Goal: Information Seeking & Learning: Learn about a topic

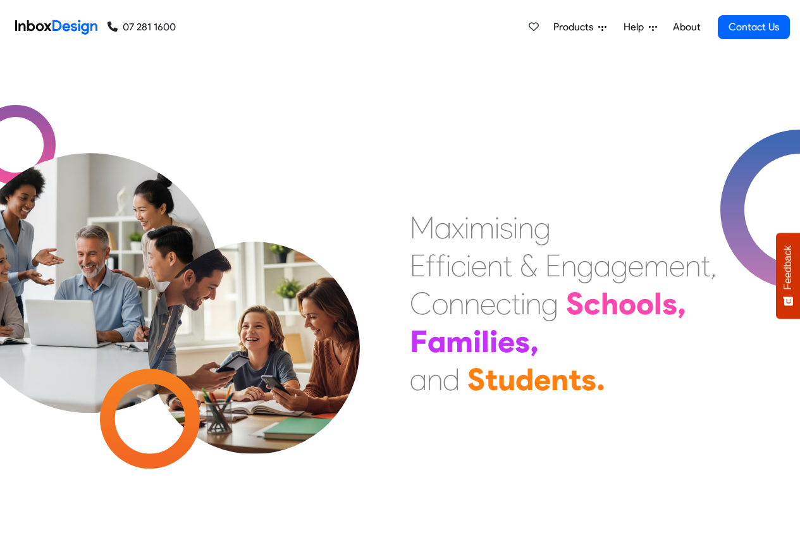
click at [566, 27] on span "Products" at bounding box center [576, 27] width 45 height 15
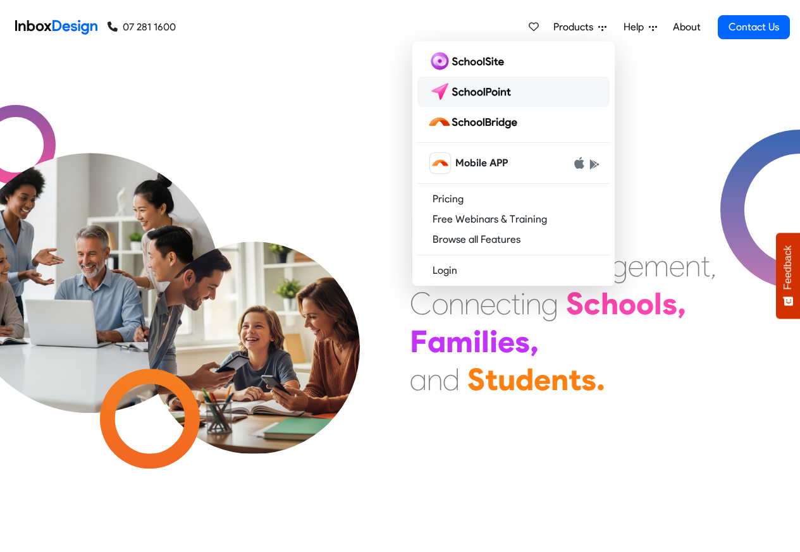
click at [454, 92] on img at bounding box center [472, 92] width 89 height 20
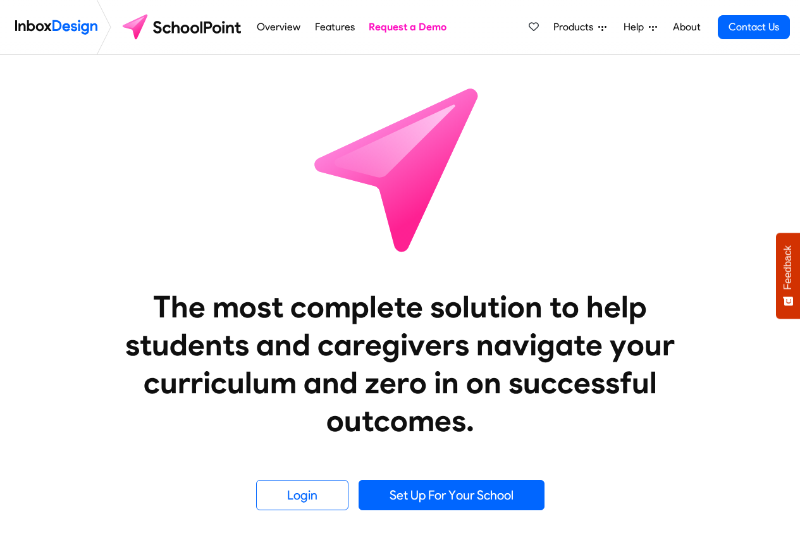
click at [320, 28] on link "Features" at bounding box center [334, 27] width 47 height 25
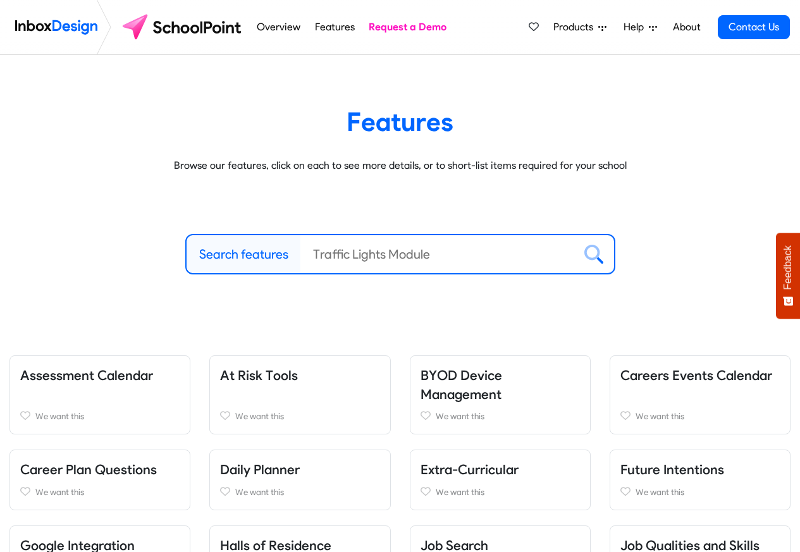
click at [592, 26] on span "Products" at bounding box center [576, 27] width 45 height 15
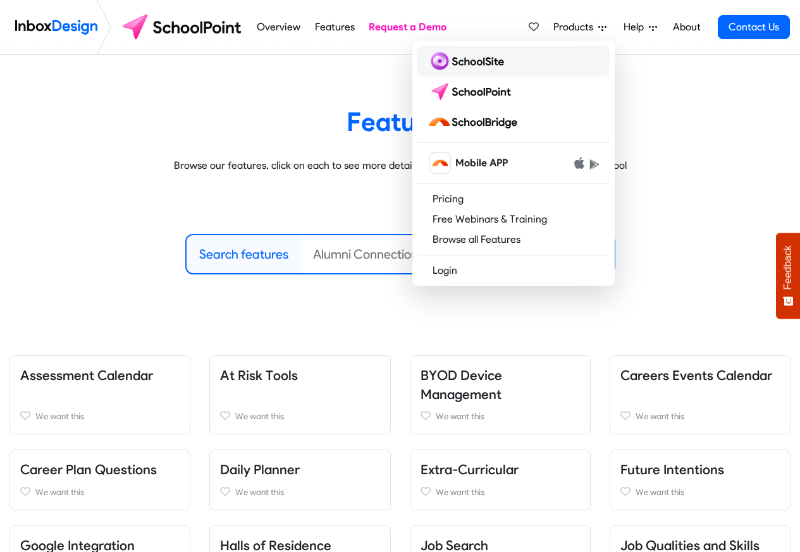
click at [459, 61] on img at bounding box center [469, 61] width 82 height 20
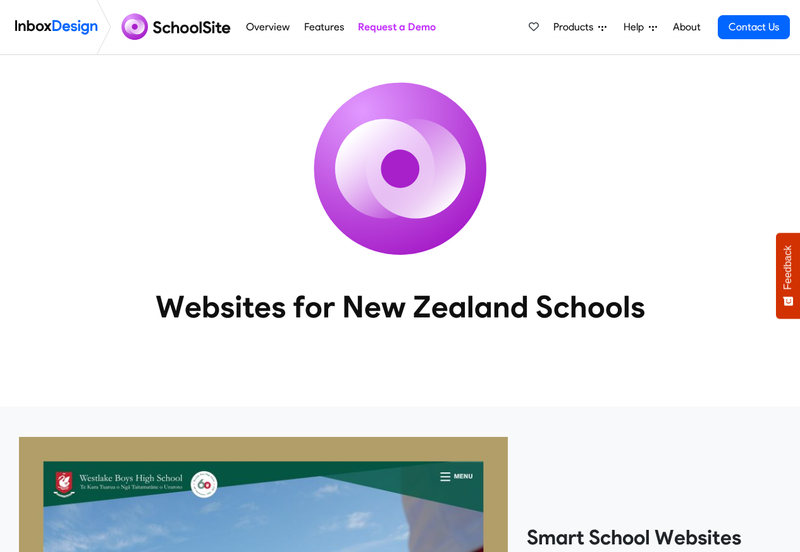
click at [204, 29] on img at bounding box center [177, 27] width 123 height 30
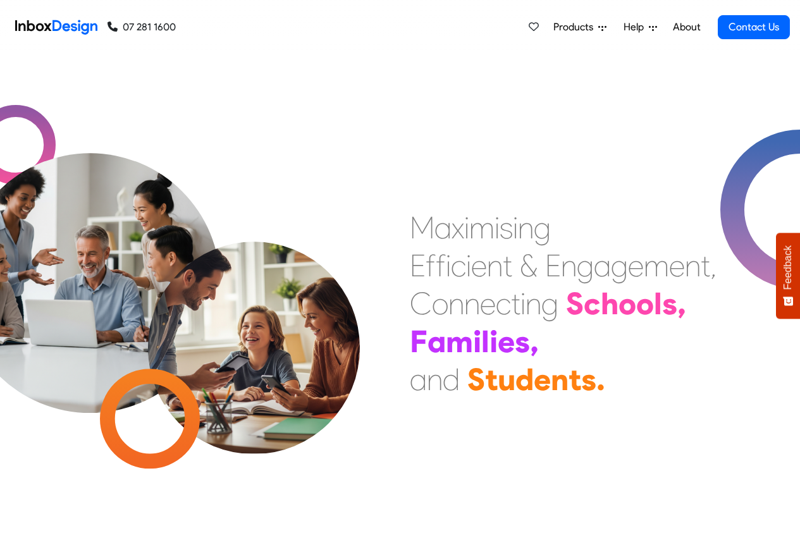
click at [594, 27] on span "Products" at bounding box center [576, 27] width 45 height 15
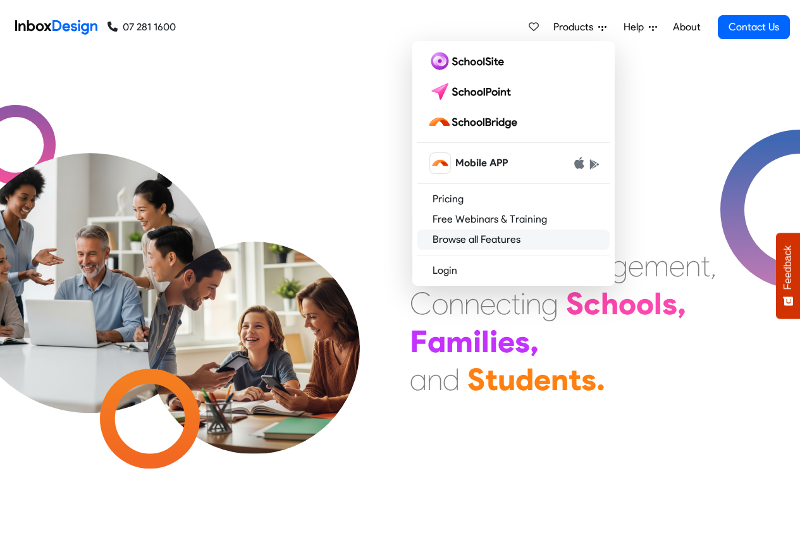
click at [444, 239] on link "Browse all Features" at bounding box center [514, 240] width 192 height 20
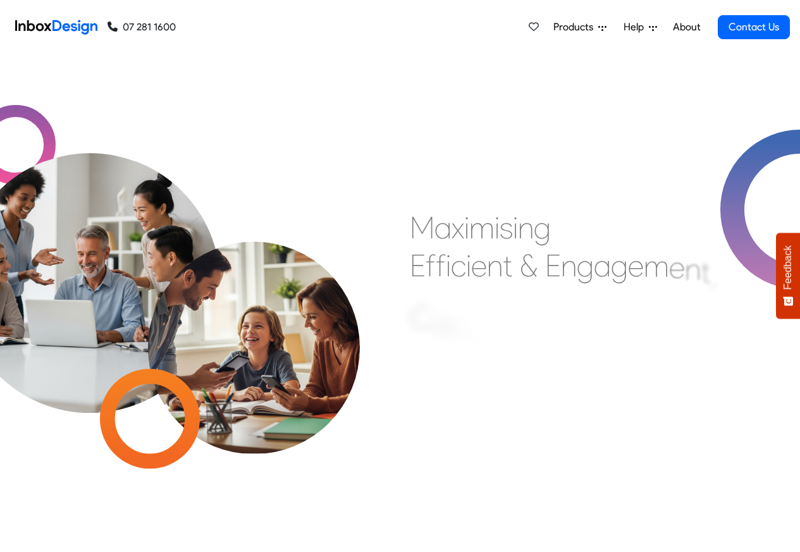
click at [231, 252] on img at bounding box center [253, 321] width 265 height 265
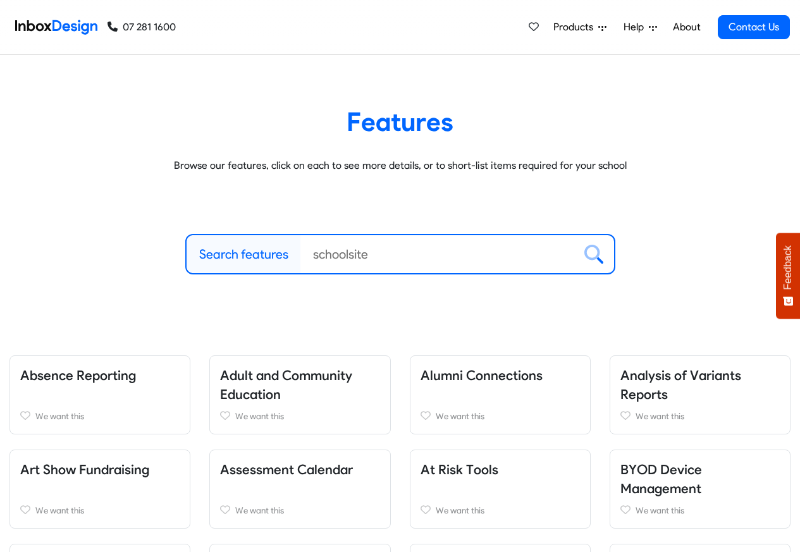
click at [228, 252] on label "Search features" at bounding box center [243, 254] width 89 height 19
click at [301, 252] on input "Search features" at bounding box center [438, 254] width 274 height 38
paste input "Inbox Design"
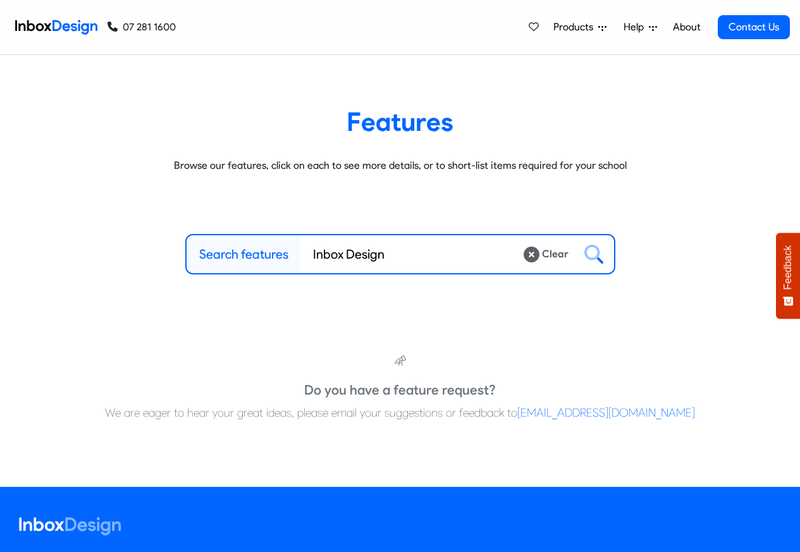
type input "Inbox Design"
